Goal: Task Accomplishment & Management: Manage account settings

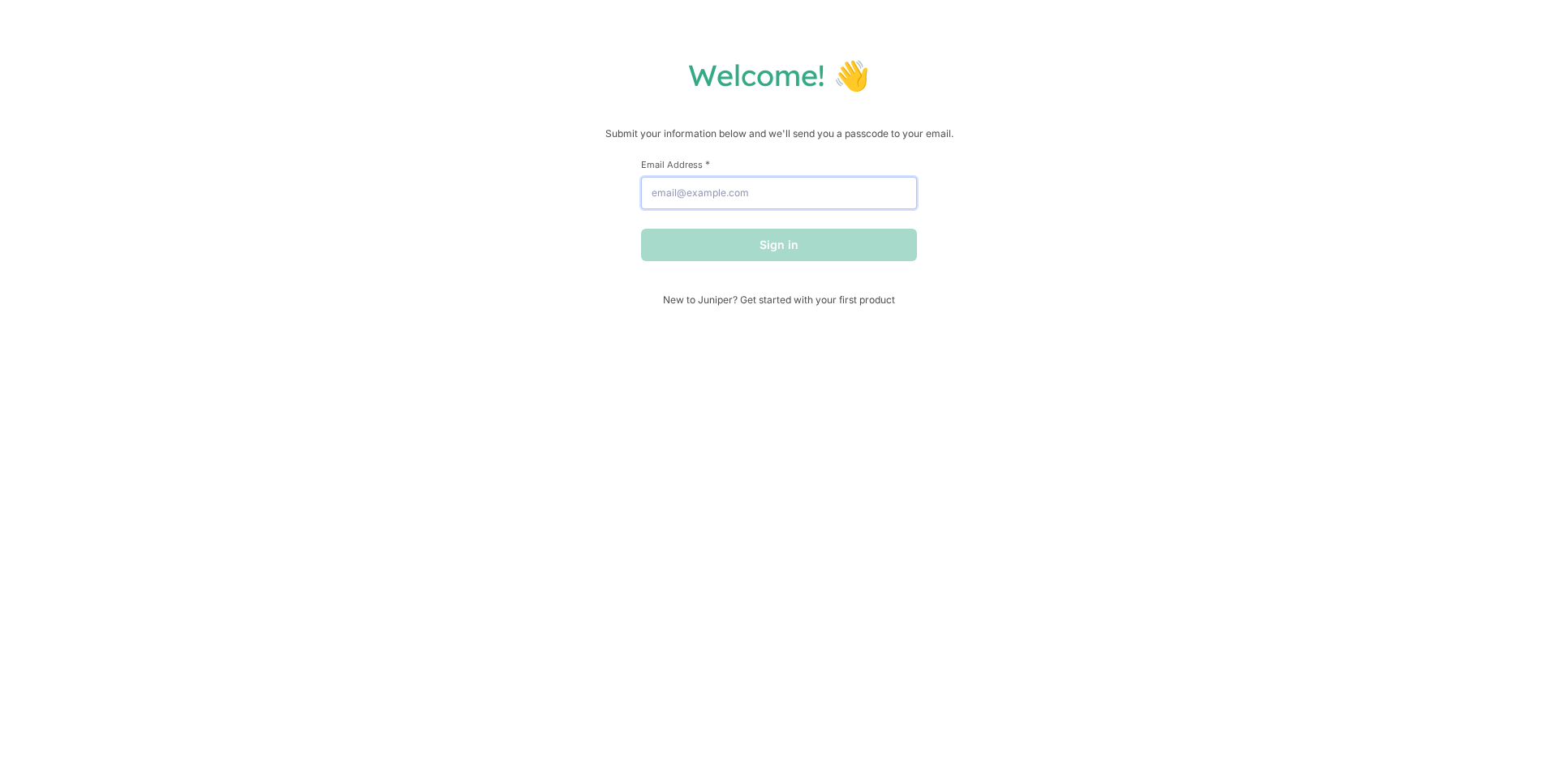
click at [792, 198] on input "Email Address *" at bounding box center [779, 193] width 276 height 32
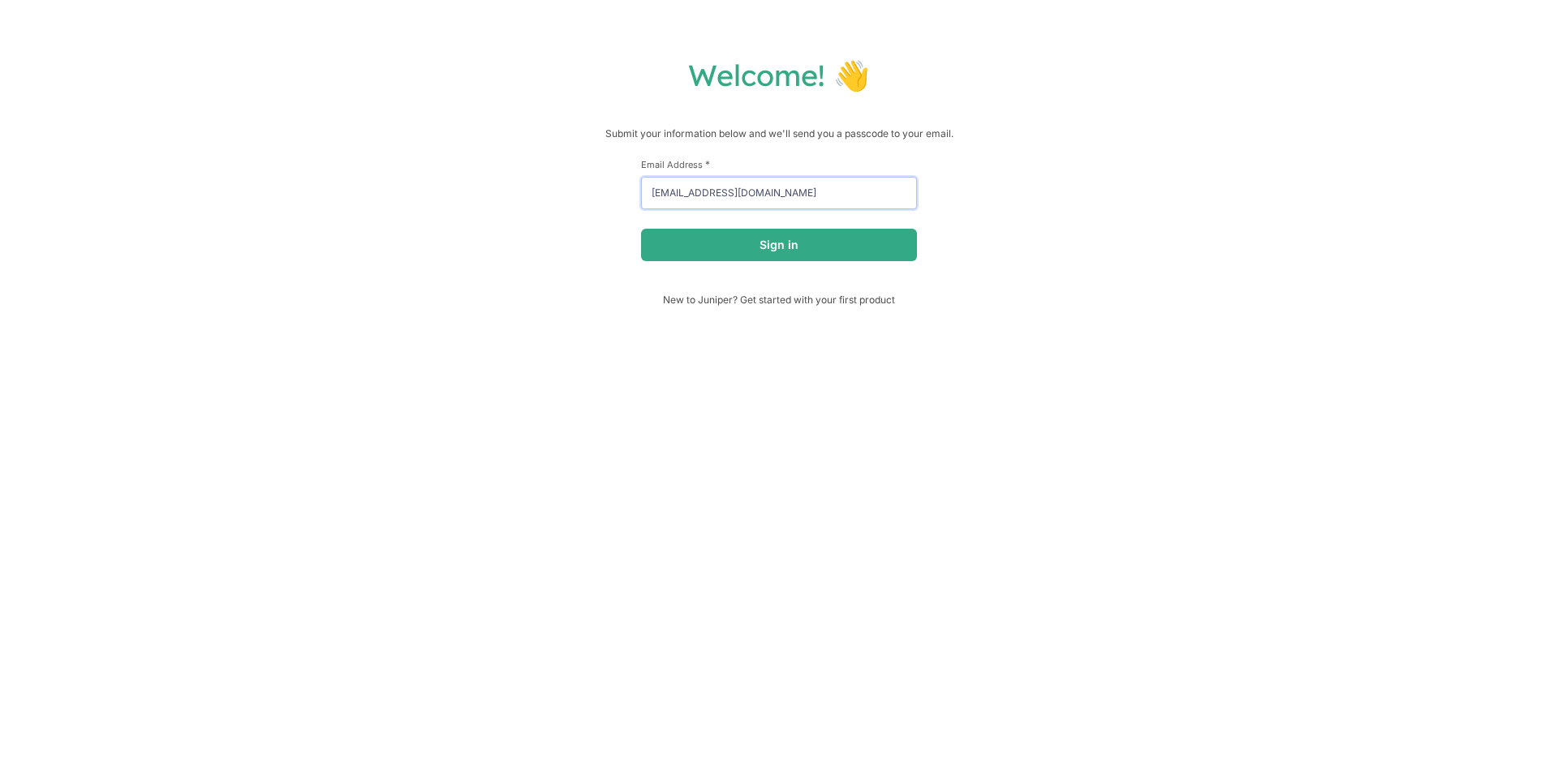
type input "[EMAIL_ADDRESS][DOMAIN_NAME]"
click at [782, 264] on div "First Name * Last Name * Email Address * [EMAIL_ADDRESS][DOMAIN_NAME] Sign in" at bounding box center [779, 225] width 276 height 135
click at [775, 251] on button "Sign in" at bounding box center [779, 245] width 276 height 32
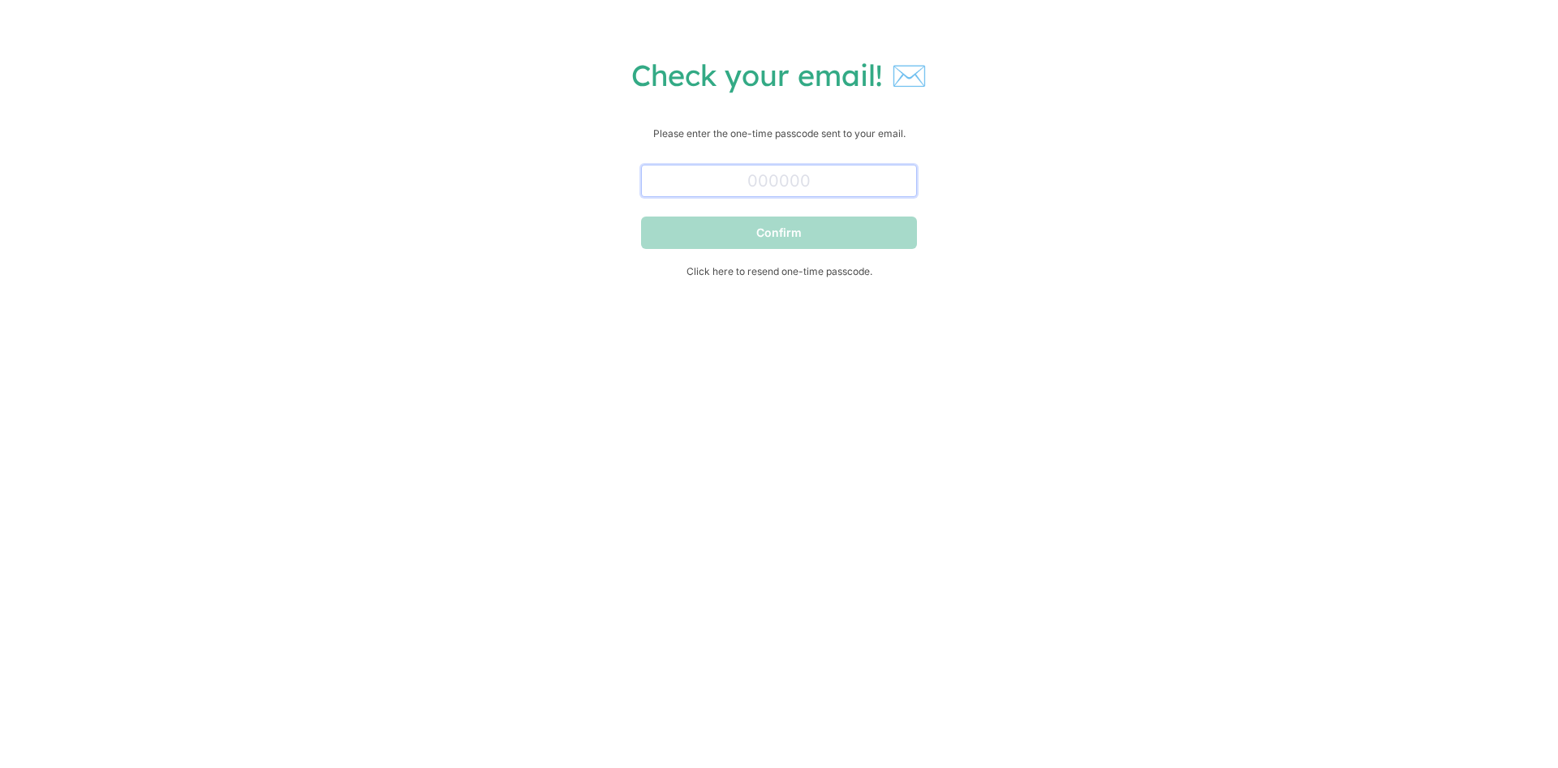
click at [763, 173] on input "text" at bounding box center [779, 181] width 276 height 32
paste input "541157"
type input "541157"
click at [819, 240] on button "Confirm" at bounding box center [779, 233] width 276 height 32
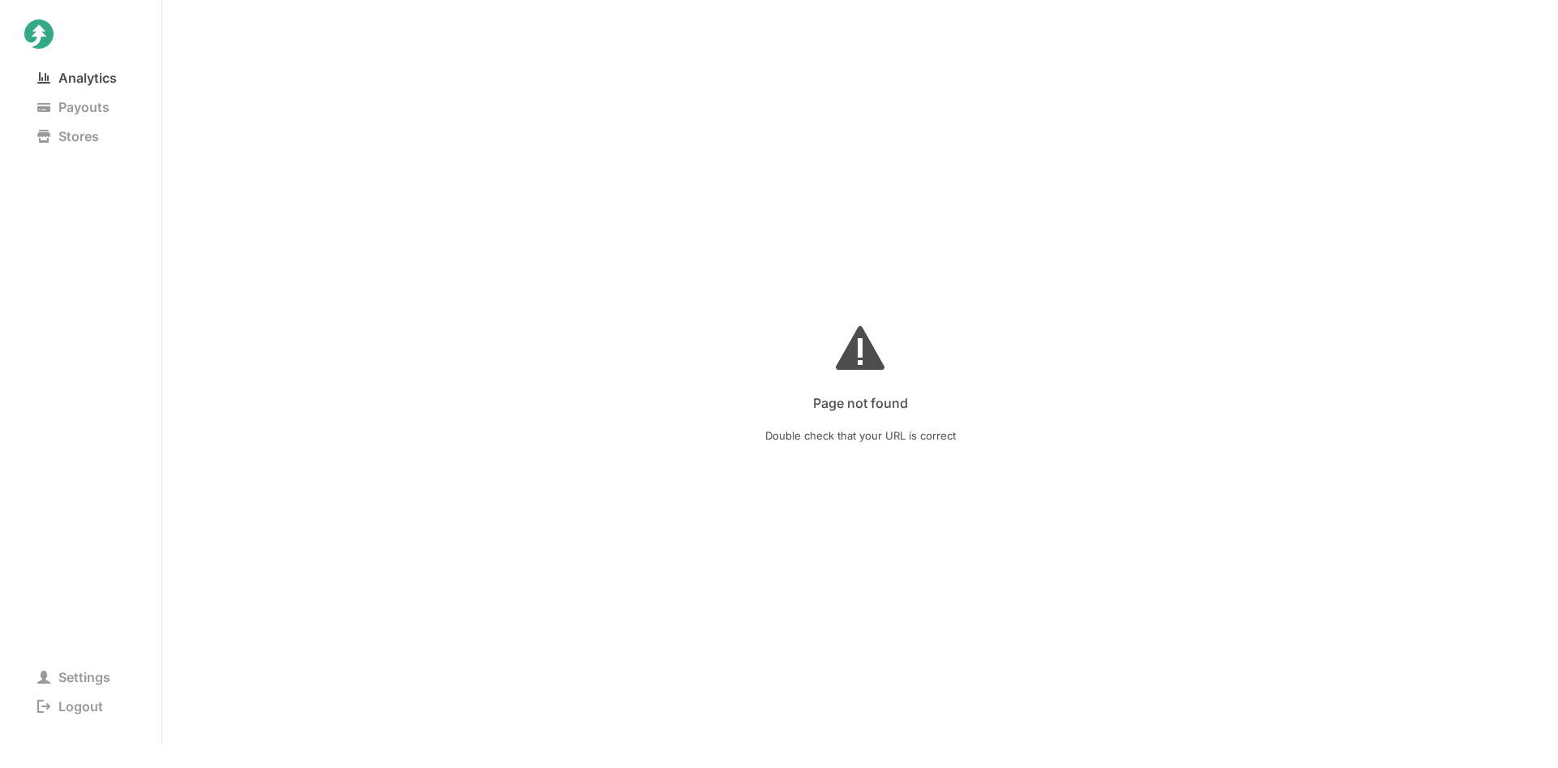
click at [42, 88] on span "Analytics" at bounding box center [76, 78] width 105 height 23
click at [58, 327] on nav "Analytics Payouts Stores" at bounding box center [80, 227] width 113 height 329
click at [97, 677] on span "Settings" at bounding box center [73, 677] width 99 height 23
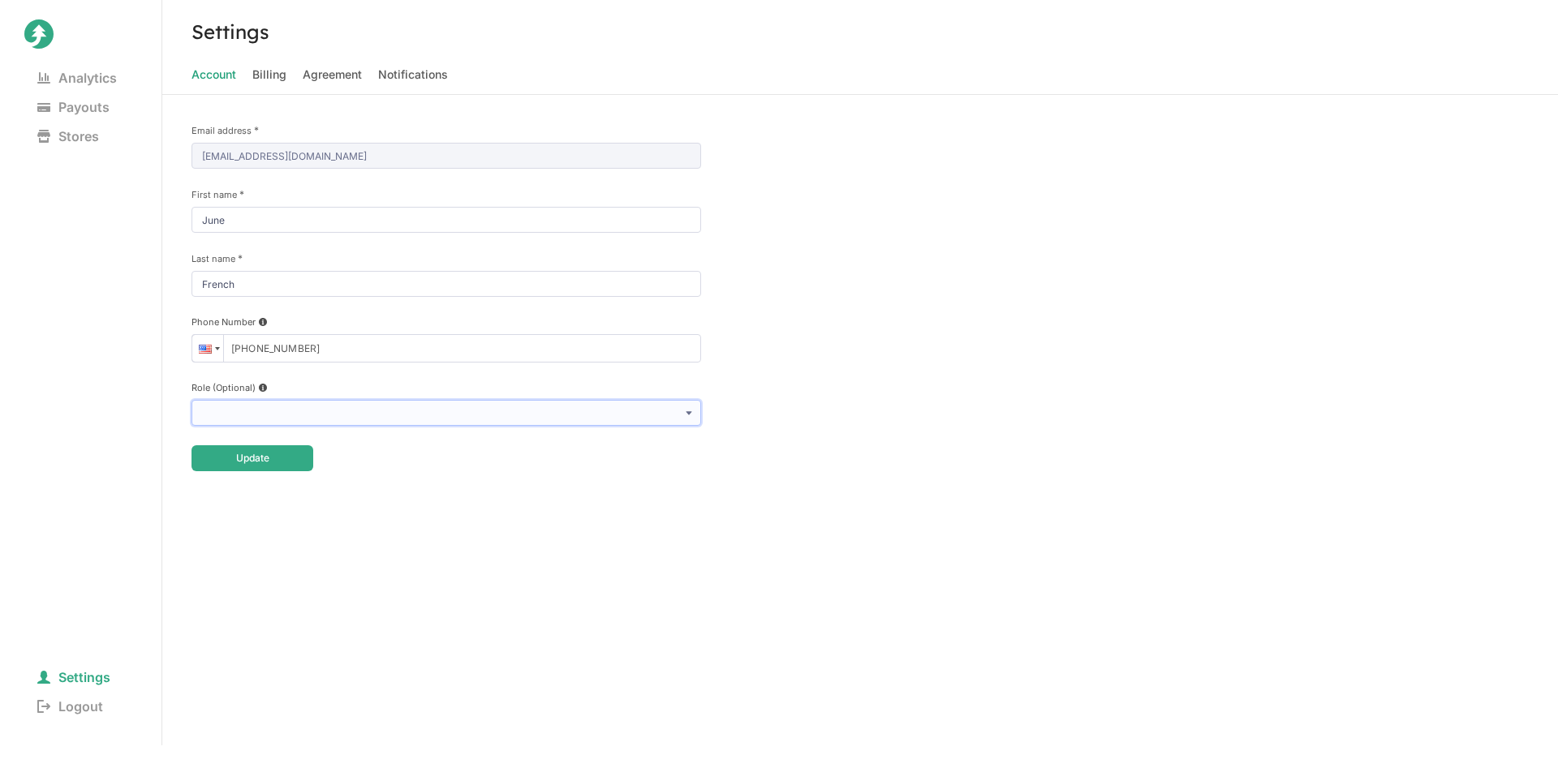
click at [191, 400] on select "Creator Manager" at bounding box center [445, 413] width 509 height 26
click at [76, 402] on nav "Settings Logout" at bounding box center [80, 557] width 113 height 329
click at [316, 81] on span "Agreement" at bounding box center [332, 74] width 59 height 23
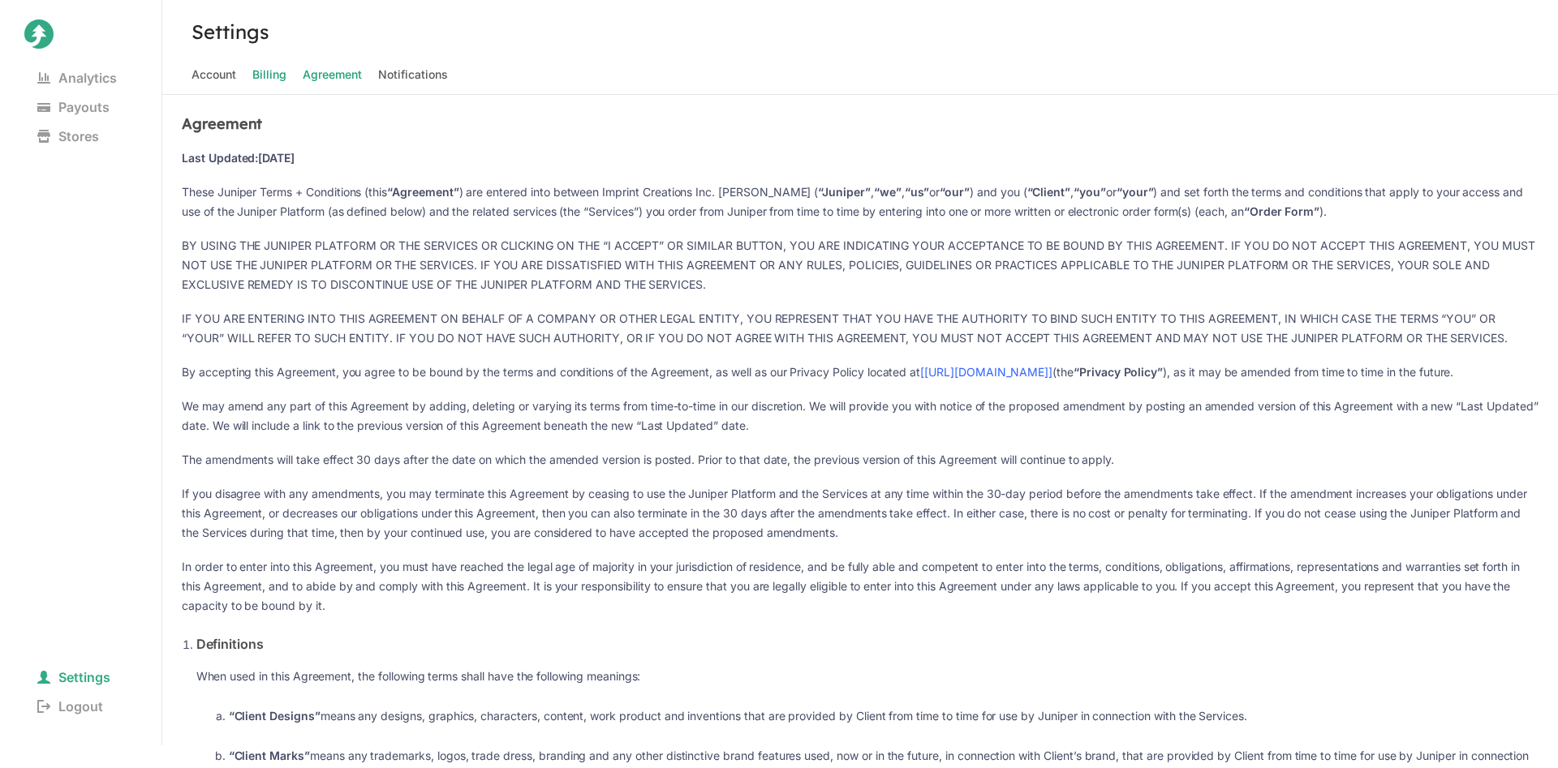
click at [279, 73] on span "Billing" at bounding box center [269, 74] width 34 height 23
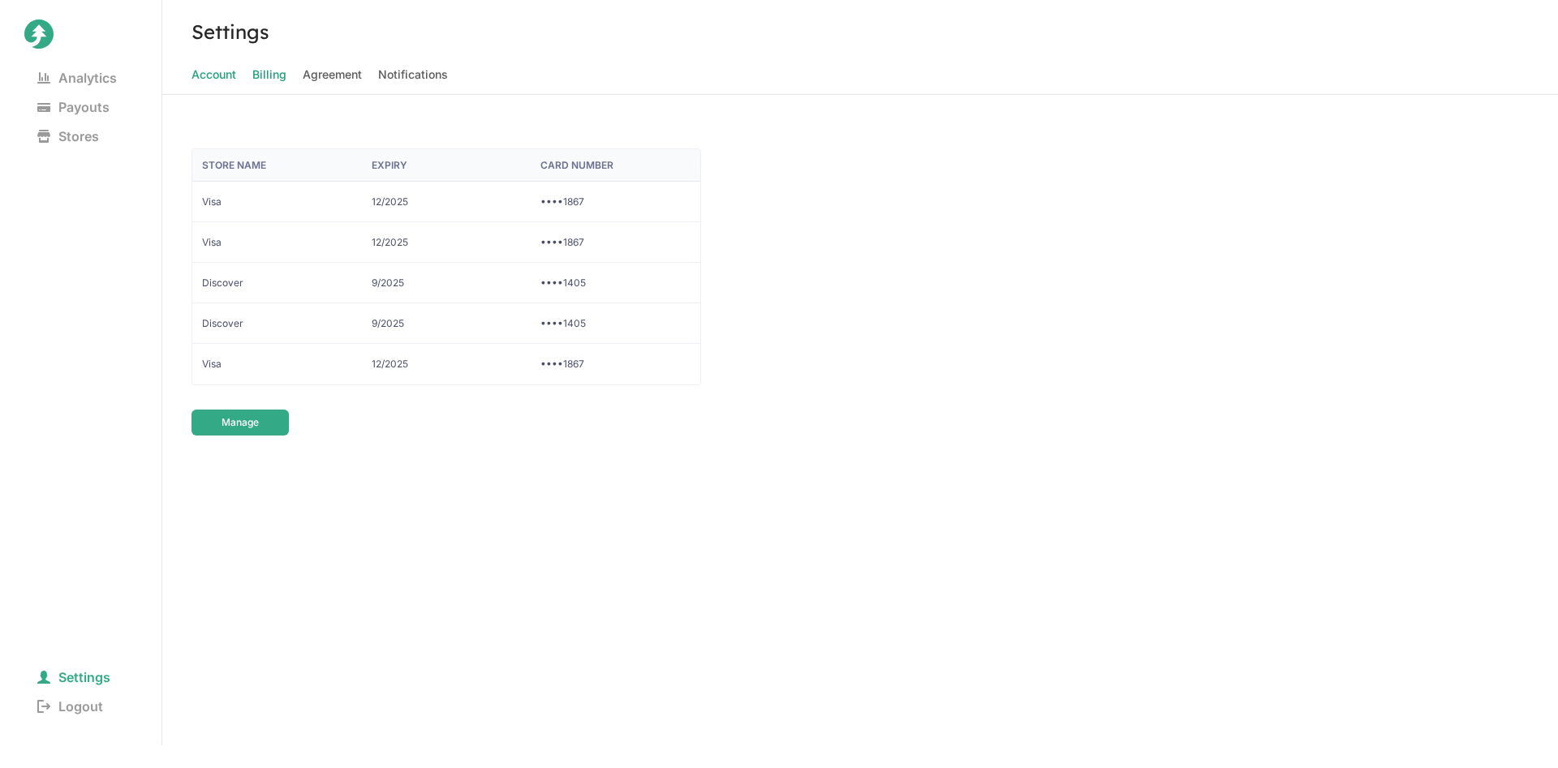
click at [212, 79] on span "Account" at bounding box center [213, 74] width 45 height 23
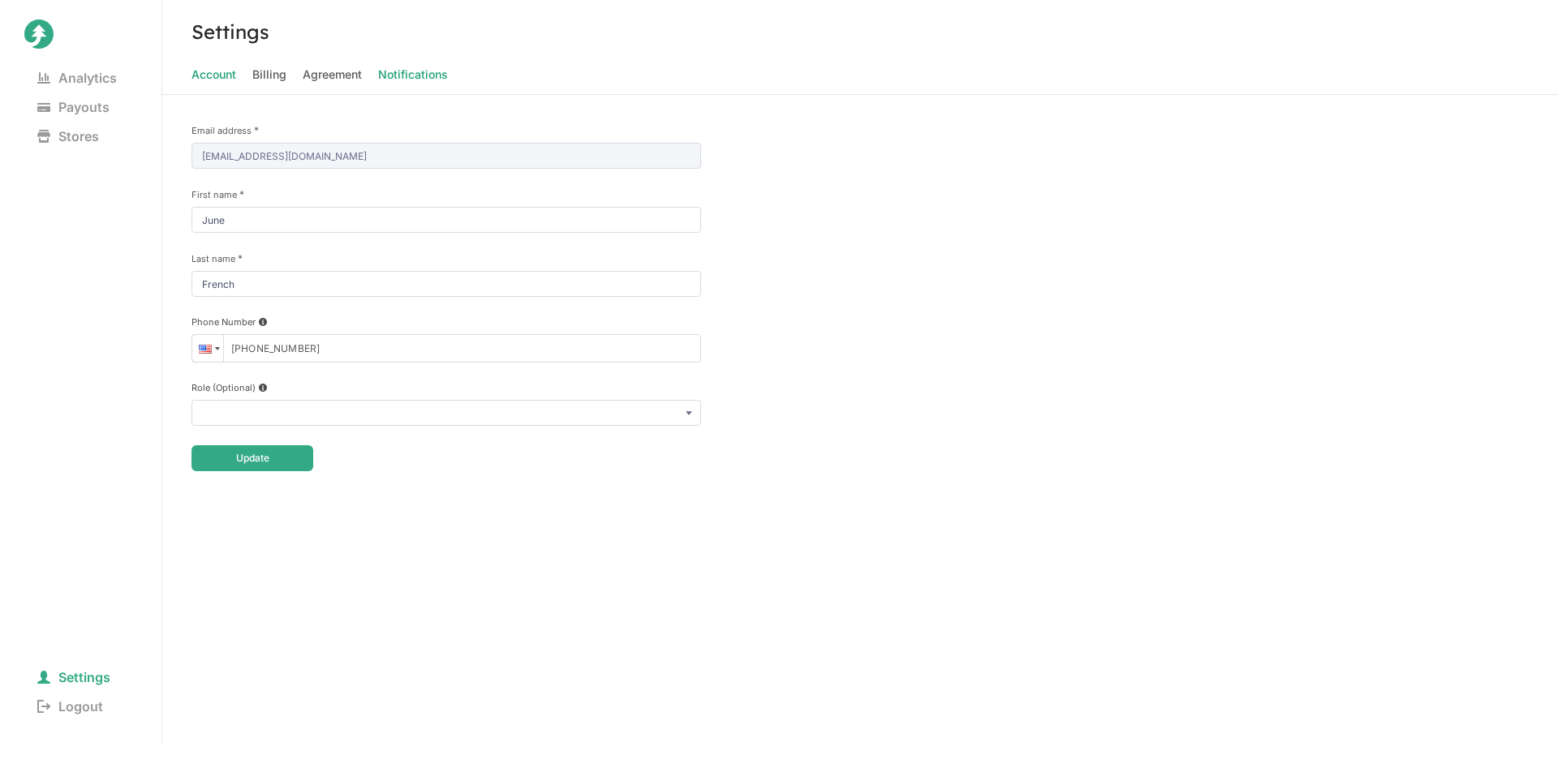
click at [401, 81] on span "Notifications" at bounding box center [413, 74] width 70 height 23
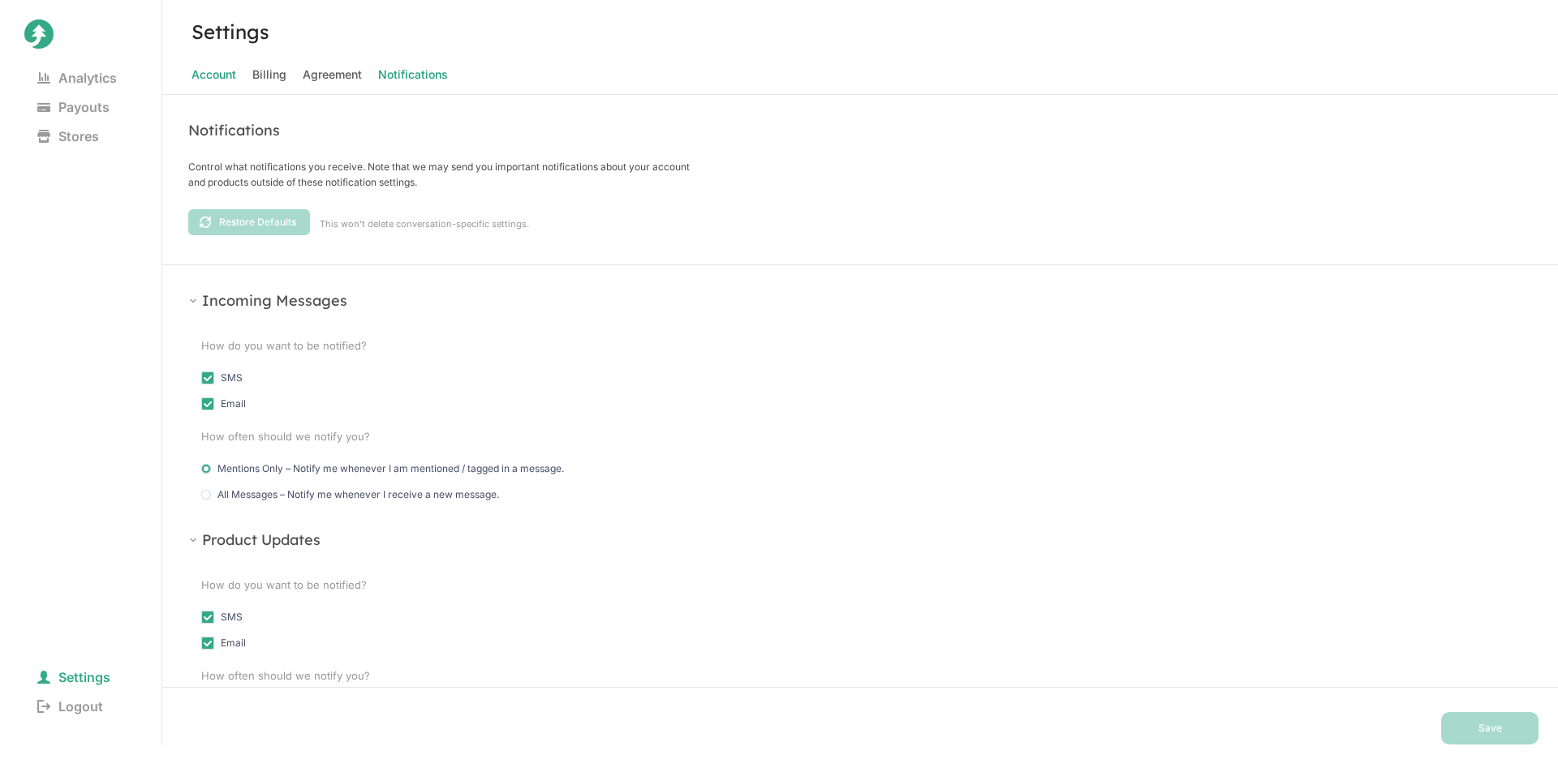
click at [212, 78] on span "Account" at bounding box center [213, 74] width 45 height 23
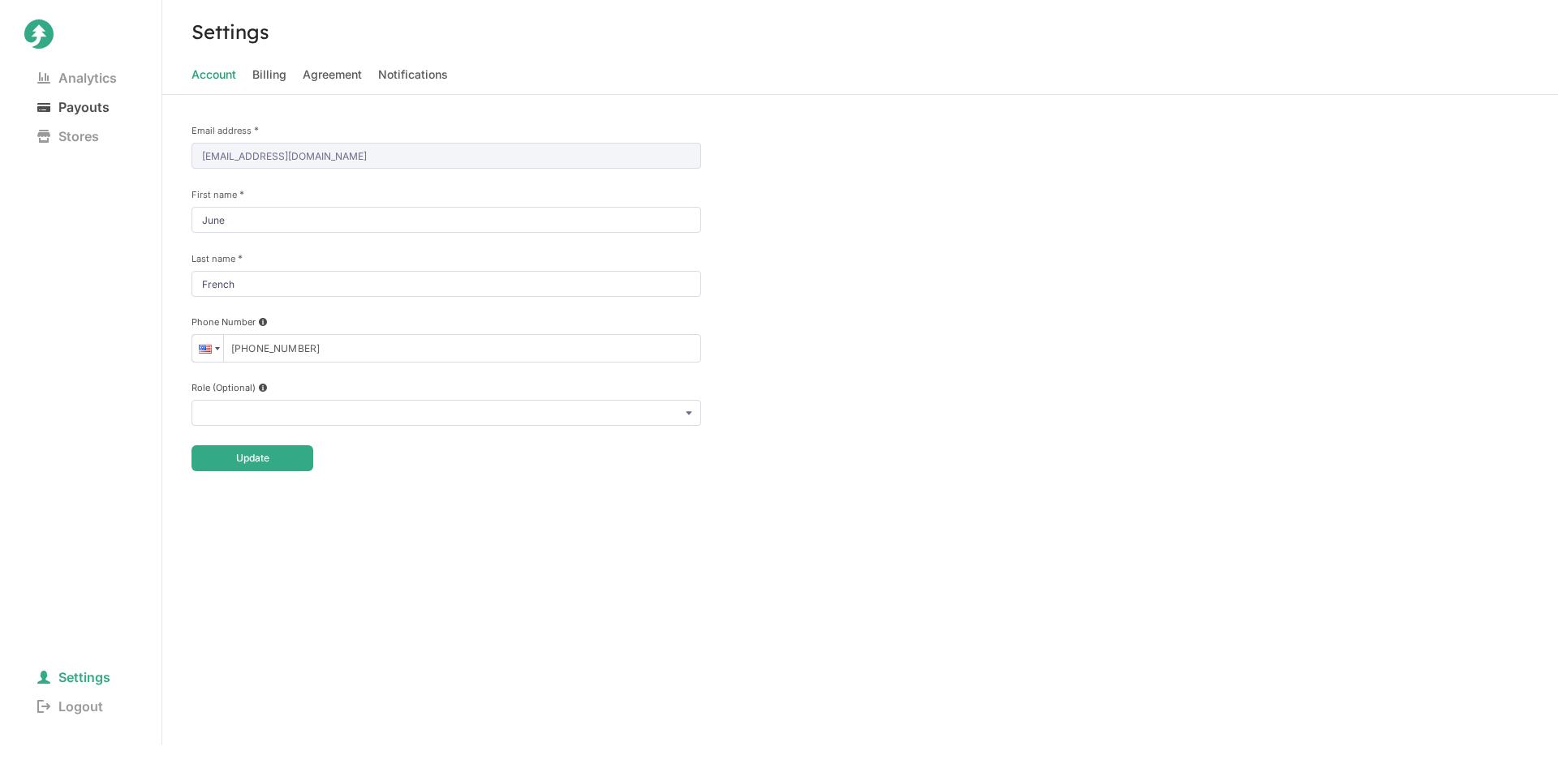
click at [83, 113] on span "Payouts" at bounding box center [73, 107] width 98 height 23
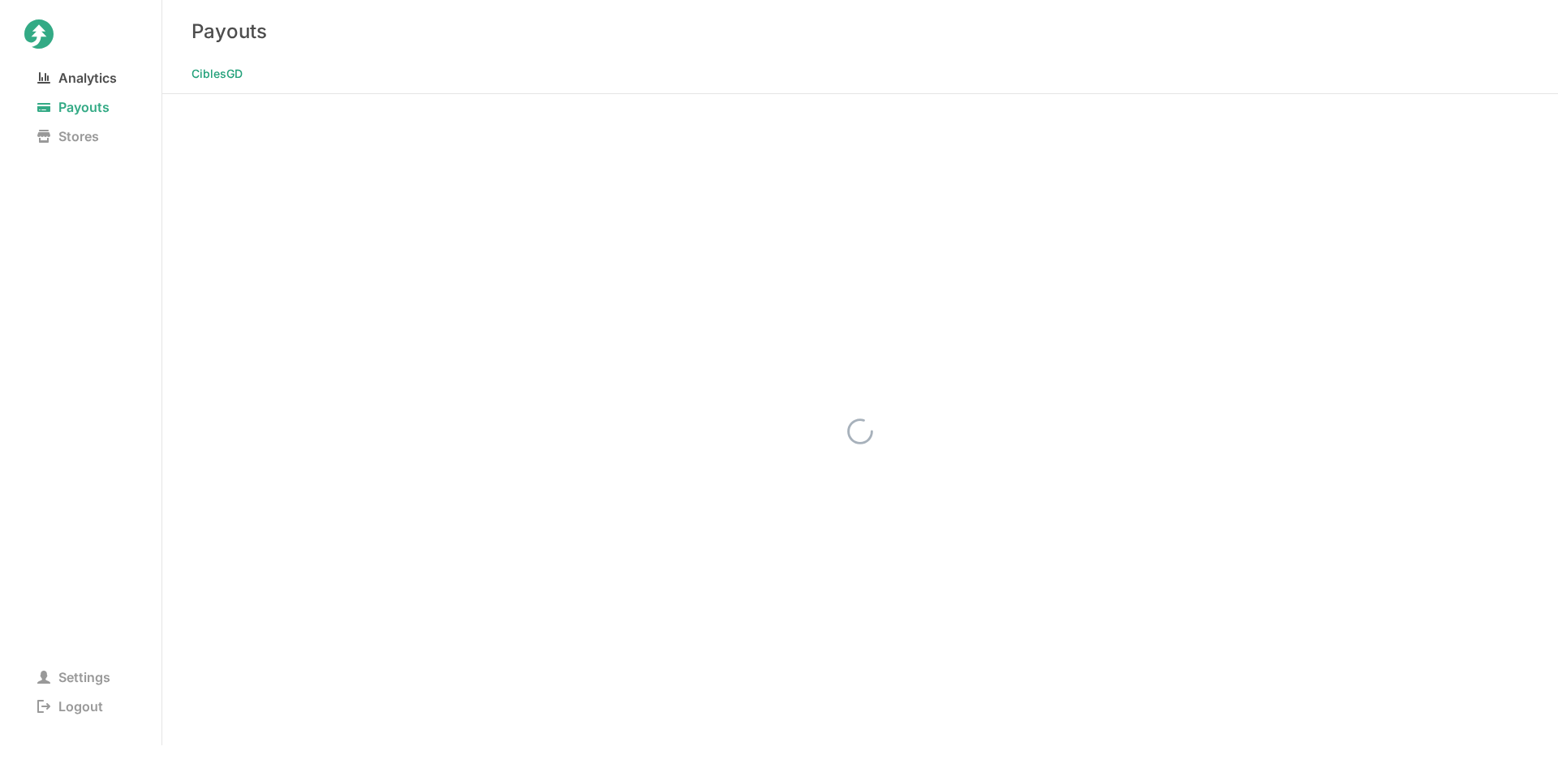
click at [121, 75] on span "Analytics" at bounding box center [76, 78] width 105 height 23
